Goal: Task Accomplishment & Management: Use online tool/utility

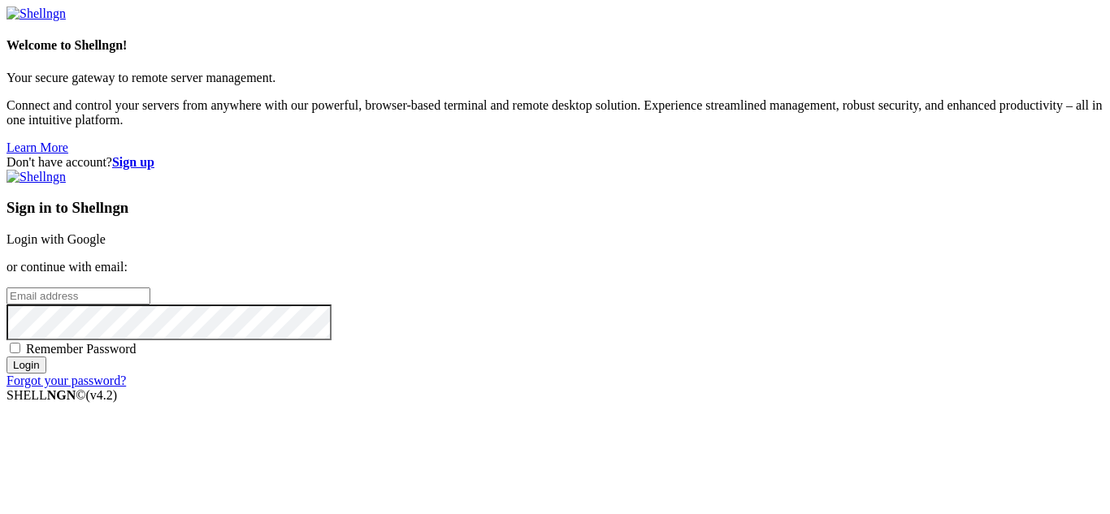
click at [106, 232] on link "Login with Google" at bounding box center [56, 239] width 99 height 14
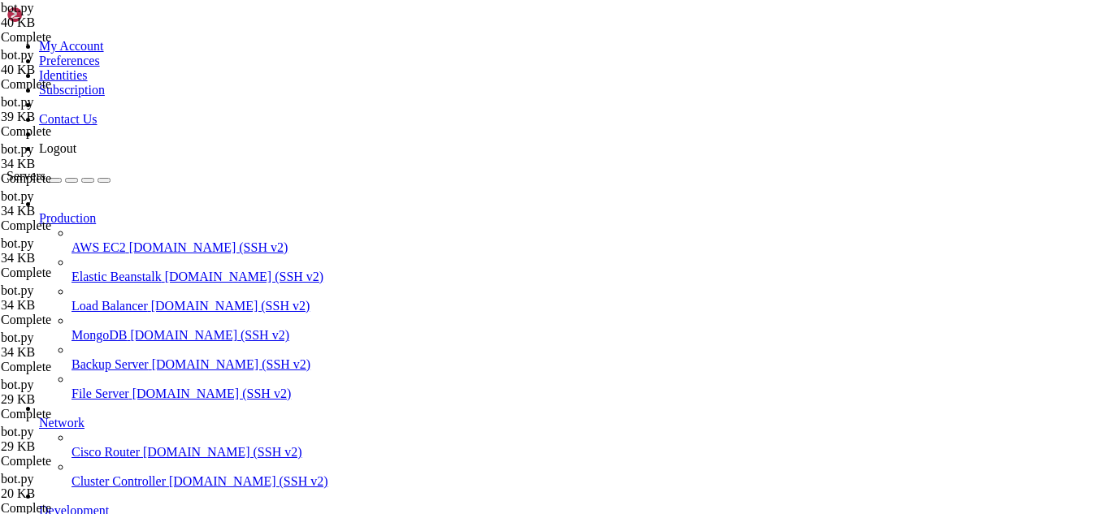
scroll to position [11000, 0]
type input "/root"
